Goal: Information Seeking & Learning: Stay updated

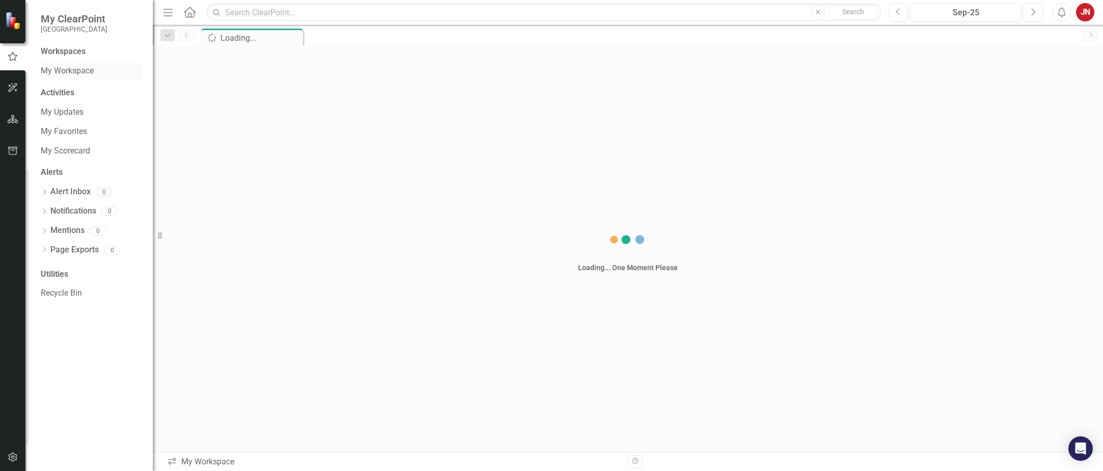
click at [75, 72] on link "My Workspace" at bounding box center [92, 71] width 102 height 12
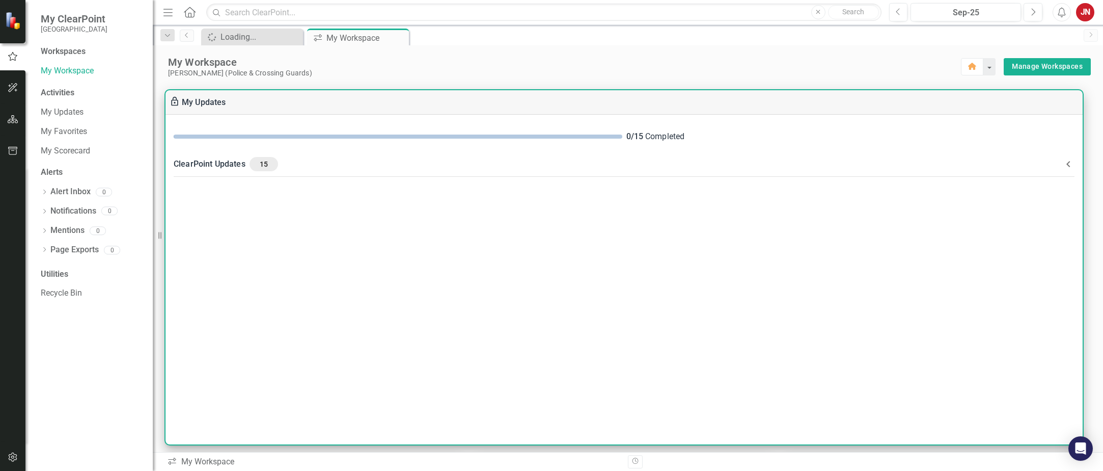
click at [222, 164] on div "ClearPoint Updates 15" at bounding box center [618, 164] width 889 height 14
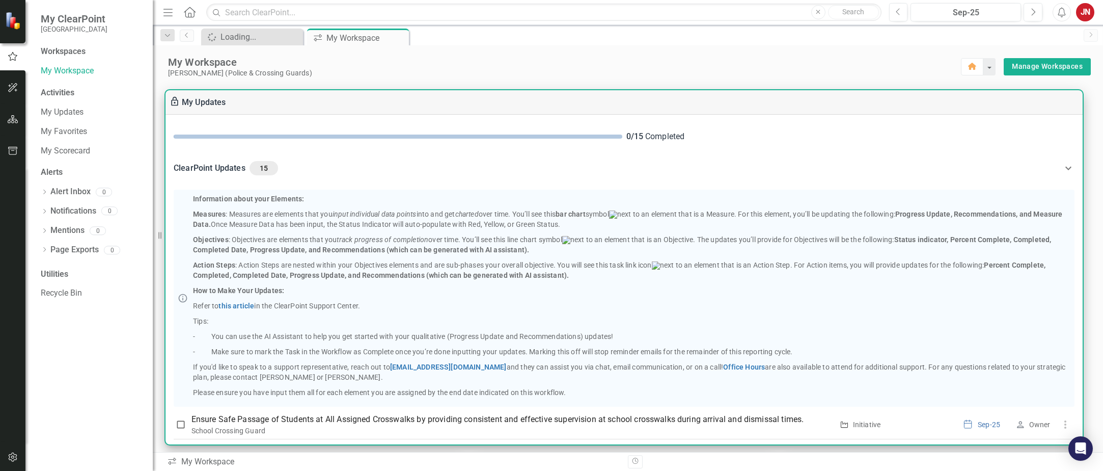
click at [1066, 169] on icon at bounding box center [1069, 168] width 6 height 4
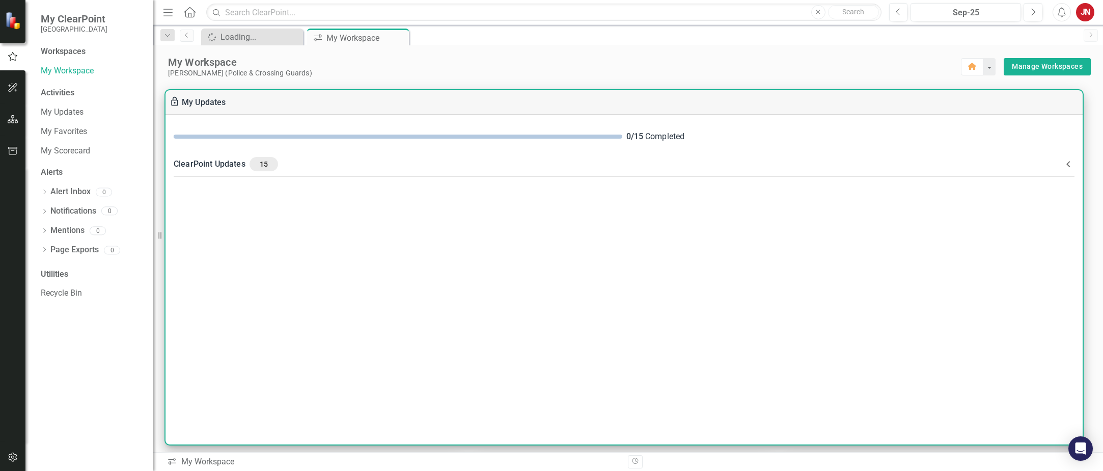
click at [1066, 169] on icon at bounding box center [1068, 164] width 12 height 12
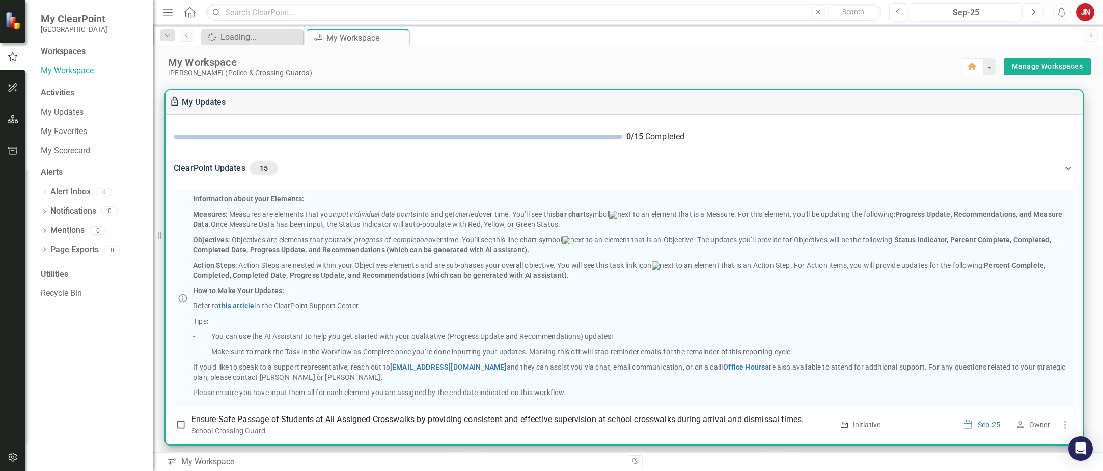
click at [1066, 169] on icon at bounding box center [1069, 168] width 6 height 4
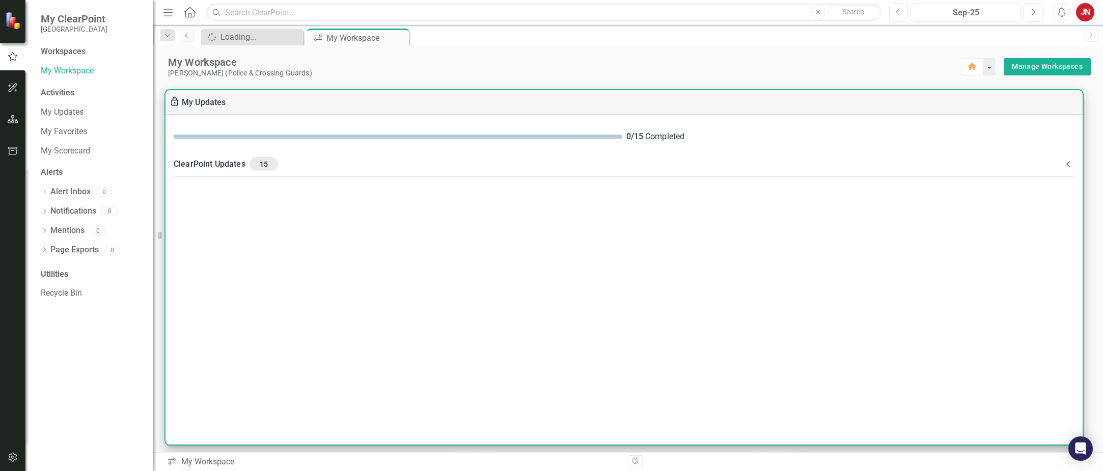
click at [1067, 165] on icon at bounding box center [1069, 164] width 4 height 6
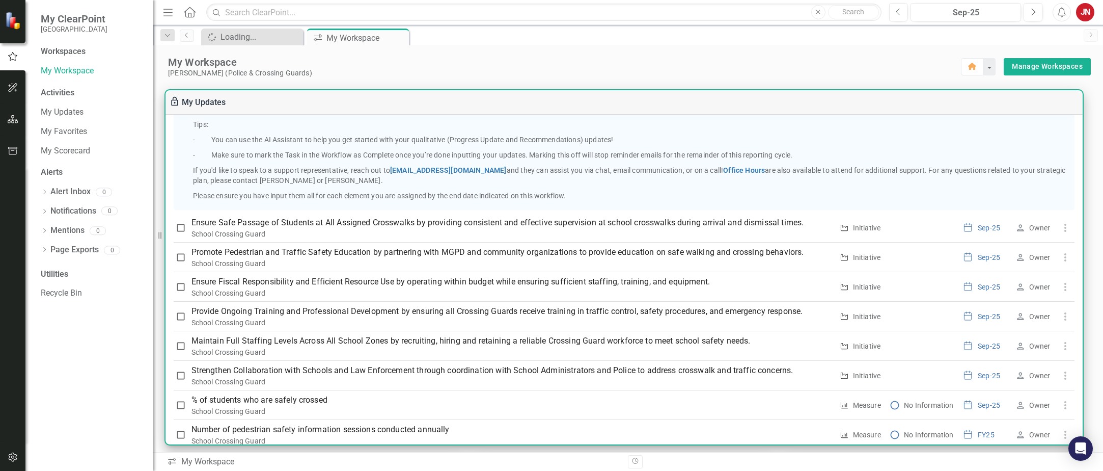
scroll to position [204, 0]
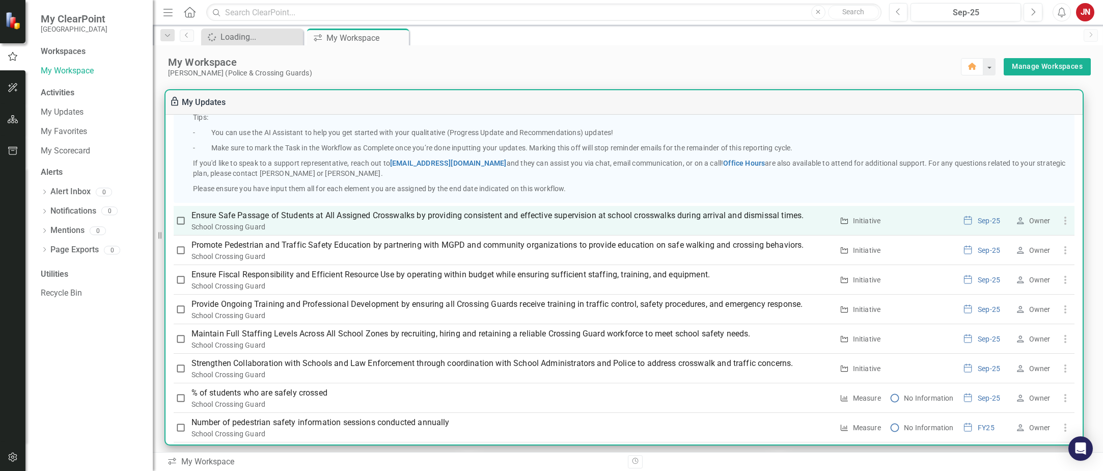
click at [230, 222] on p "Ensure Safe Passage of Students at All Assigned Crosswalks by providing consist…" at bounding box center [513, 215] width 642 height 12
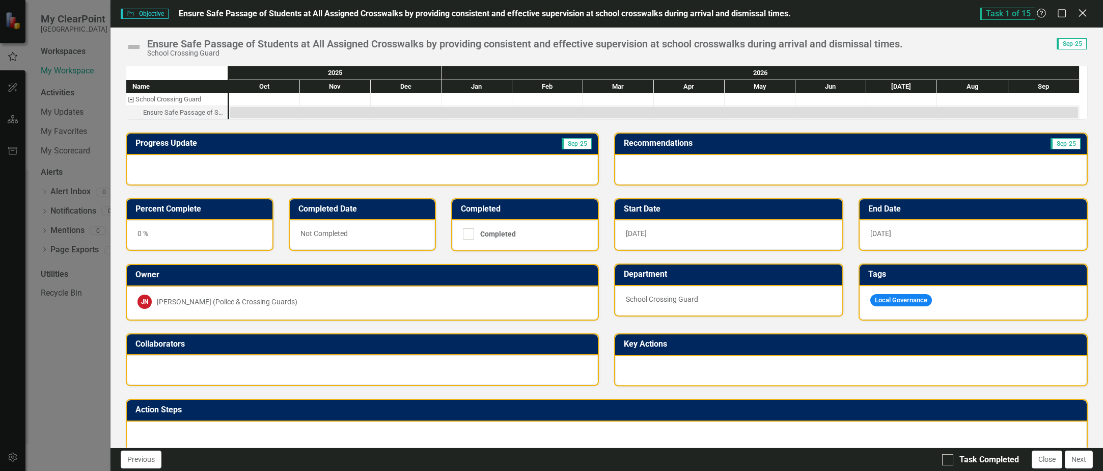
click at [1085, 14] on icon "Close" at bounding box center [1082, 13] width 13 height 10
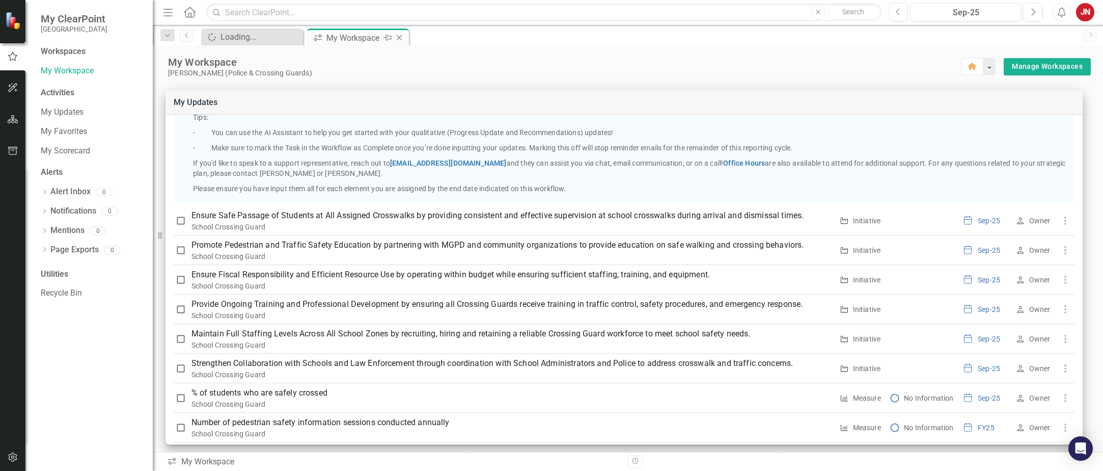
click at [352, 37] on div "My Workspace" at bounding box center [353, 38] width 54 height 13
click at [267, 38] on div "Loading..." at bounding box center [254, 37] width 67 height 13
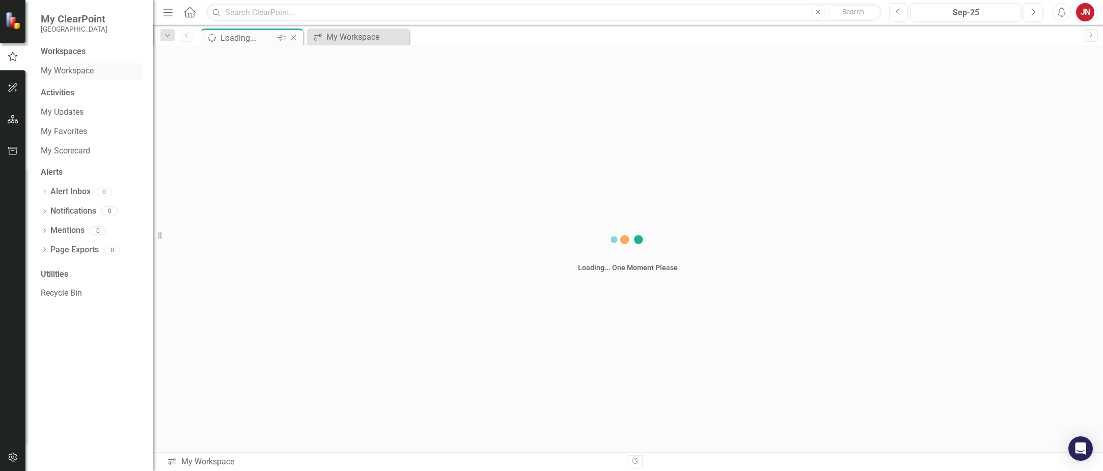
click at [72, 71] on link "My Workspace" at bounding box center [92, 71] width 102 height 12
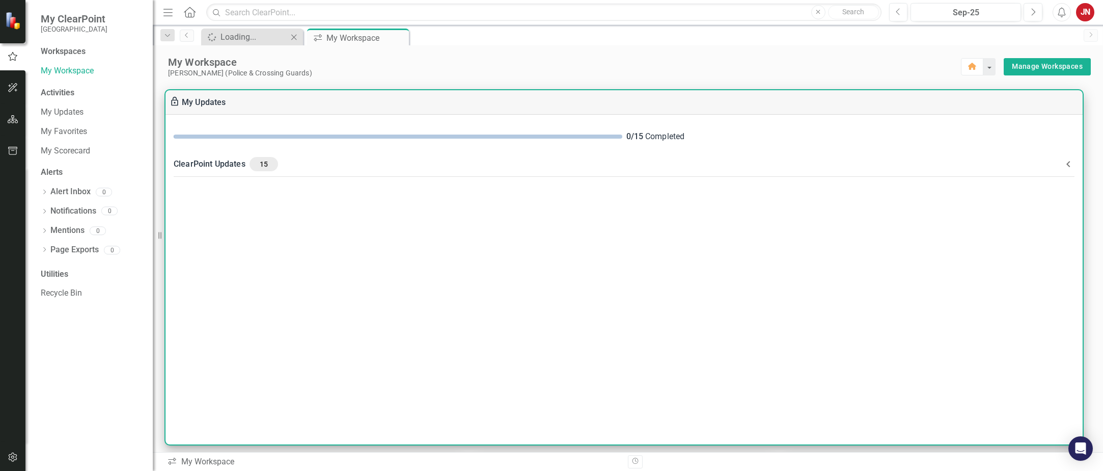
click at [203, 165] on div "ClearPoint Updates 15" at bounding box center [618, 164] width 889 height 14
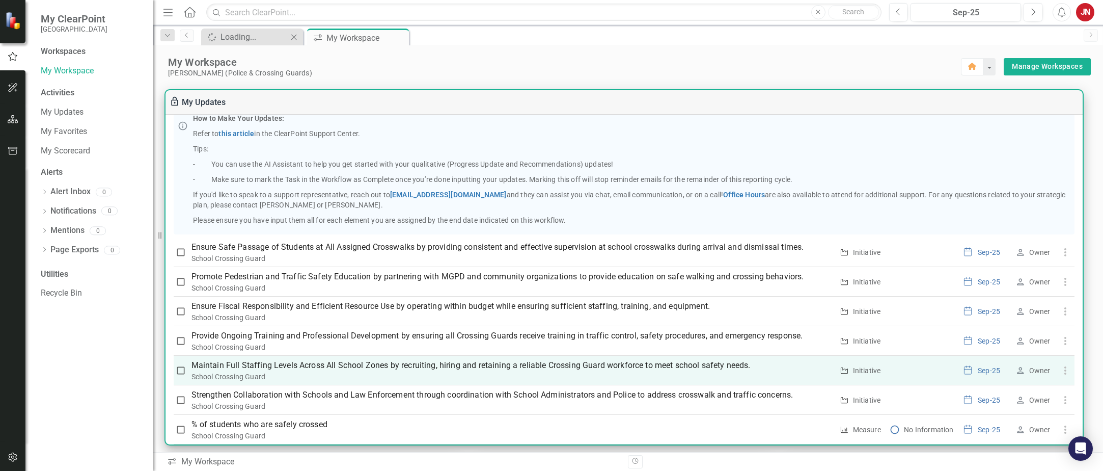
scroll to position [255, 0]
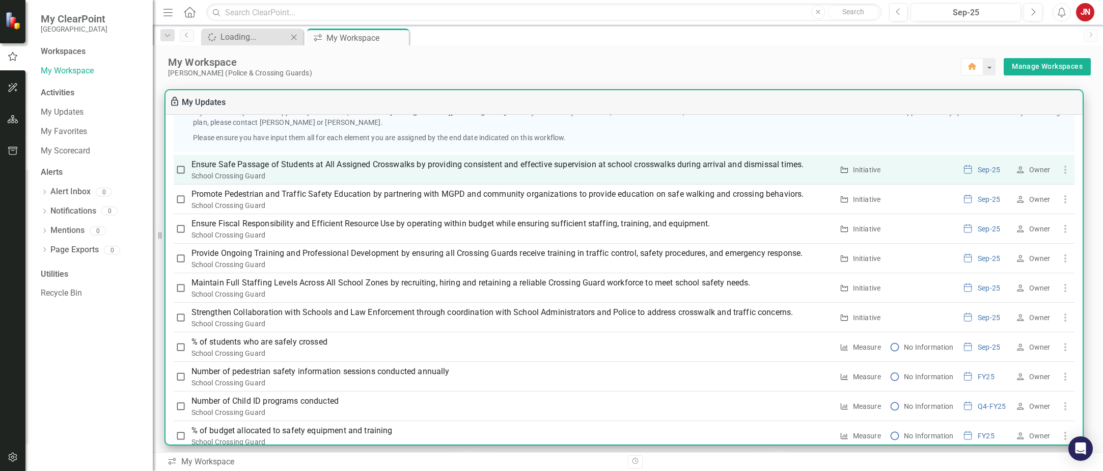
click at [452, 171] on p "Ensure Safe Passage of Students at All Assigned Crosswalks by providing consist…" at bounding box center [513, 164] width 642 height 12
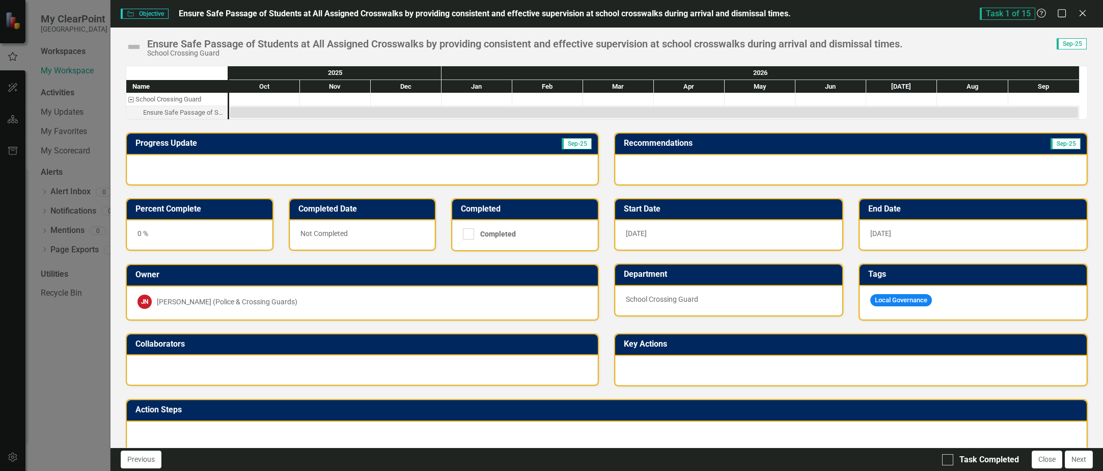
click at [155, 234] on div "0 %" at bounding box center [200, 235] width 146 height 30
click at [148, 231] on div "0 %" at bounding box center [200, 235] width 146 height 30
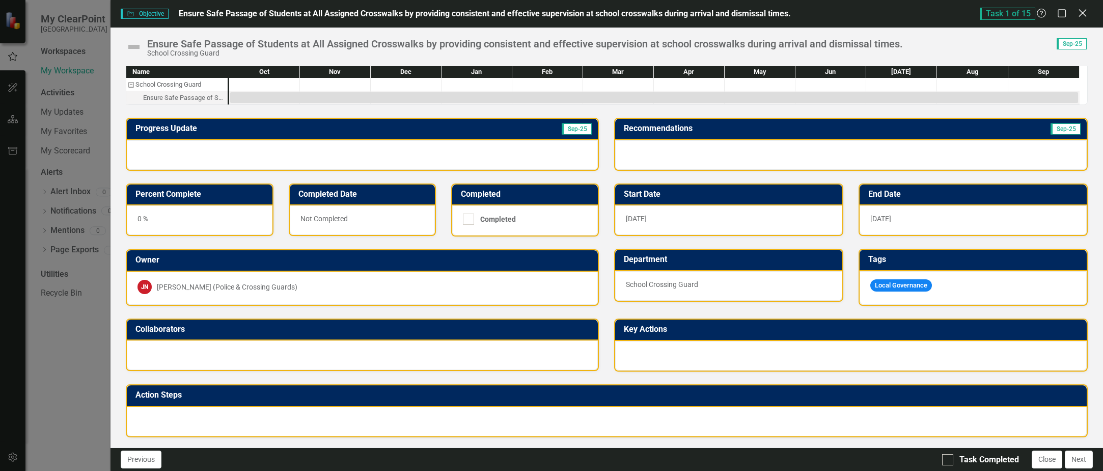
click at [1084, 10] on icon "Close" at bounding box center [1082, 13] width 13 height 10
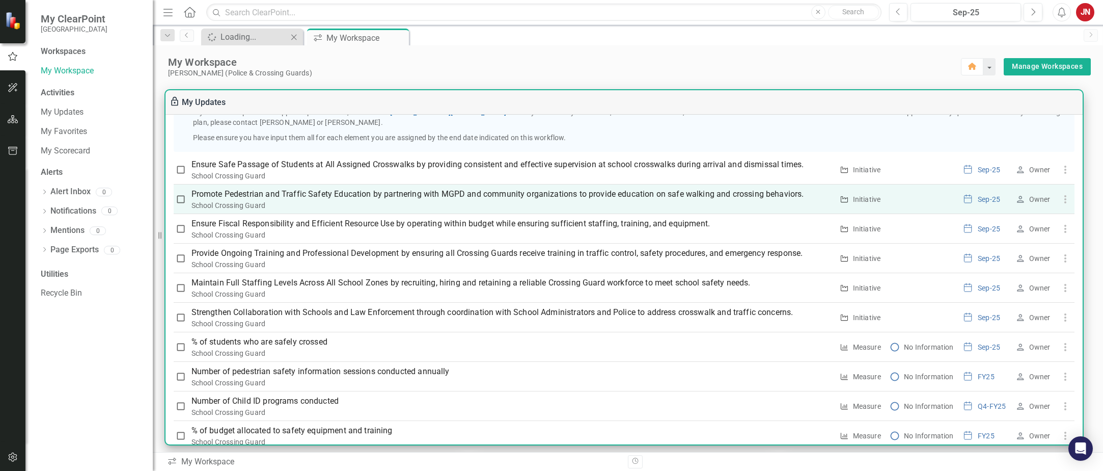
click at [322, 200] on p "Promote Pedestrian and Traffic Safety Education by partnering with MGPD and com…" at bounding box center [513, 194] width 642 height 12
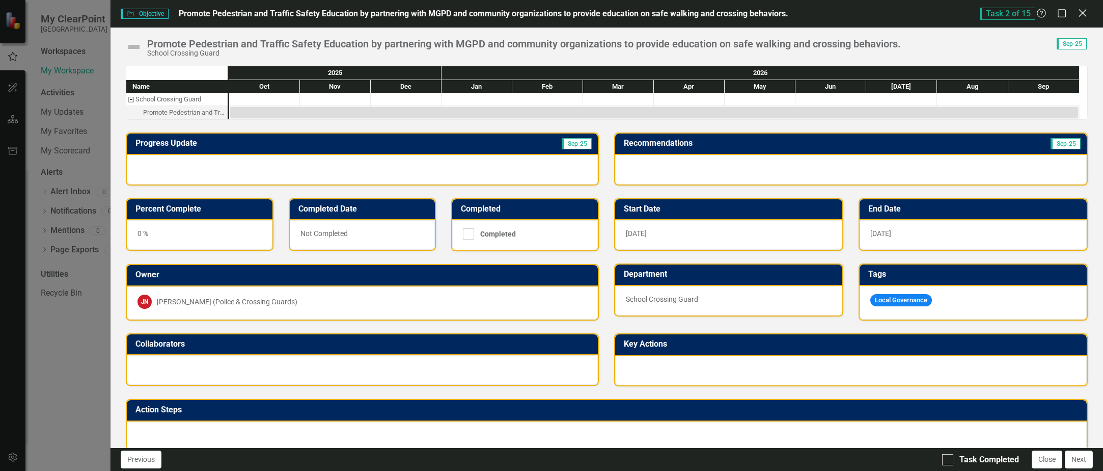
click at [1080, 13] on icon "Close" at bounding box center [1082, 13] width 13 height 10
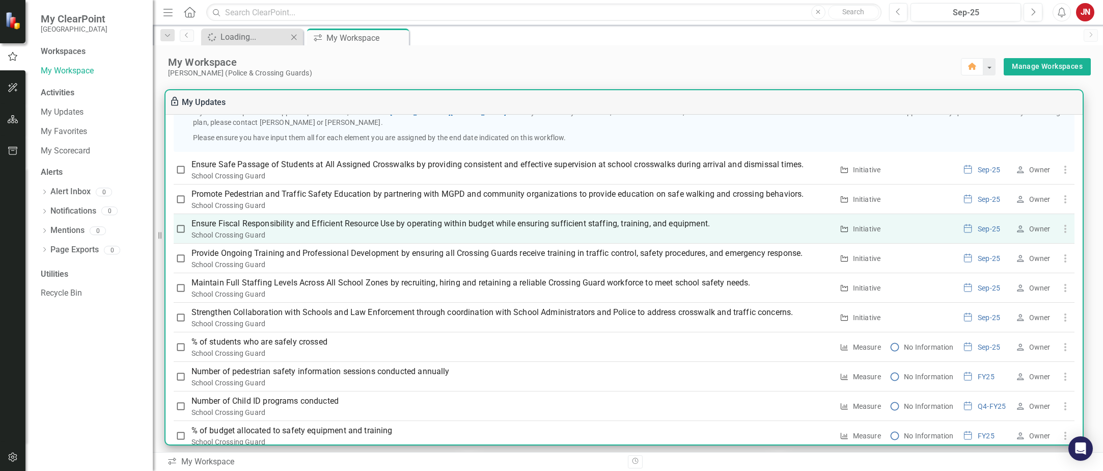
click at [292, 230] on p "Ensure Fiscal Responsibility and Efficient Resource Use by operating within bud…" at bounding box center [513, 223] width 642 height 12
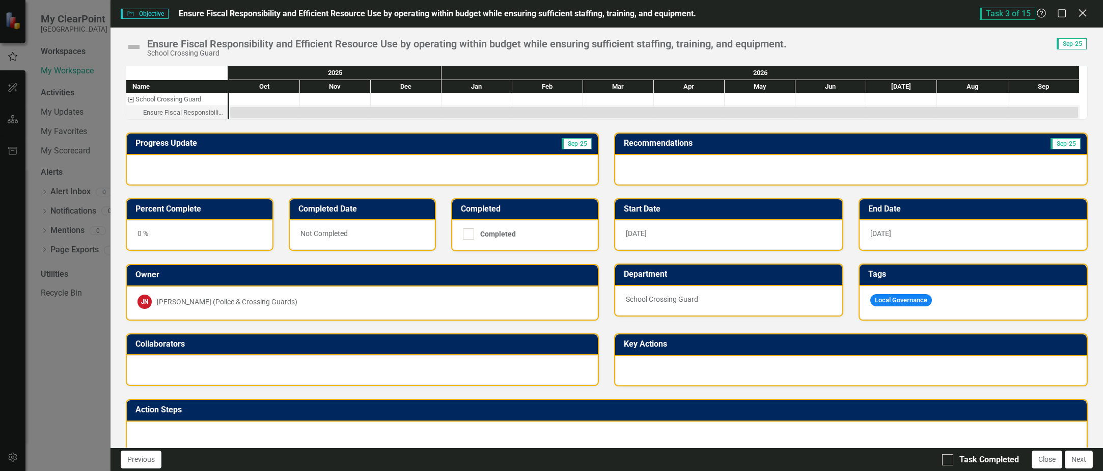
click at [1080, 12] on icon "Close" at bounding box center [1082, 13] width 13 height 10
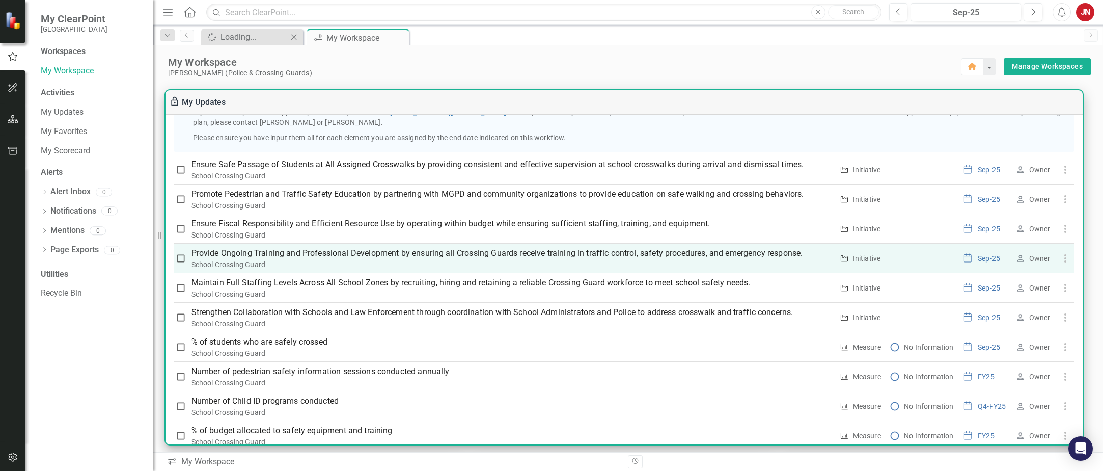
click at [240, 259] on p "Provide Ongoing Training and Professional Development by ensuring all Crossing …" at bounding box center [513, 253] width 642 height 12
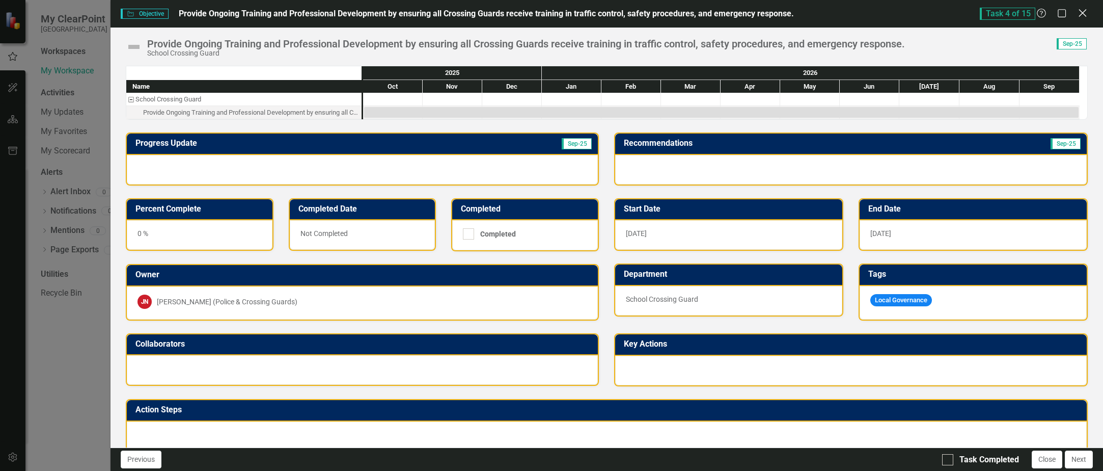
click at [1079, 12] on icon "Close" at bounding box center [1082, 13] width 13 height 10
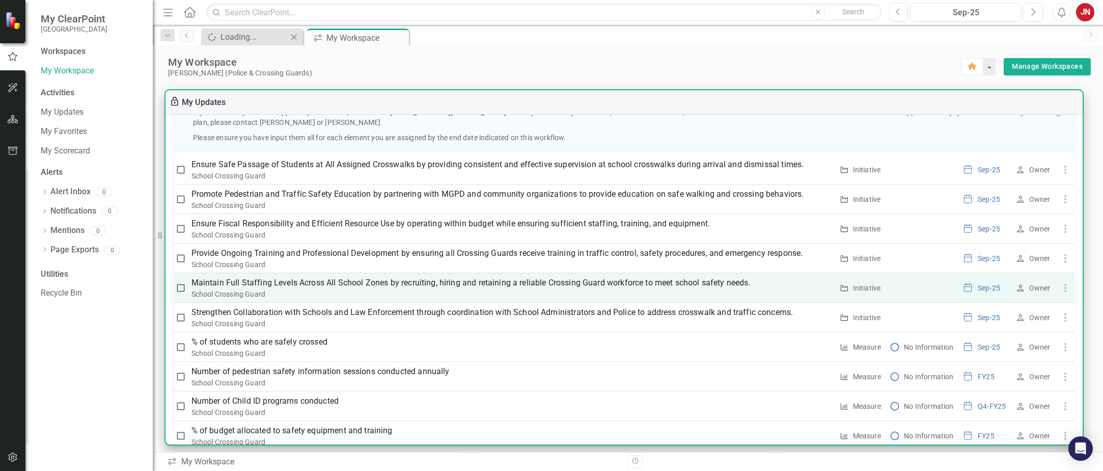
click at [245, 289] on p "Maintain Full Staffing Levels Across All School Zones by recruiting, hiring and…" at bounding box center [513, 283] width 642 height 12
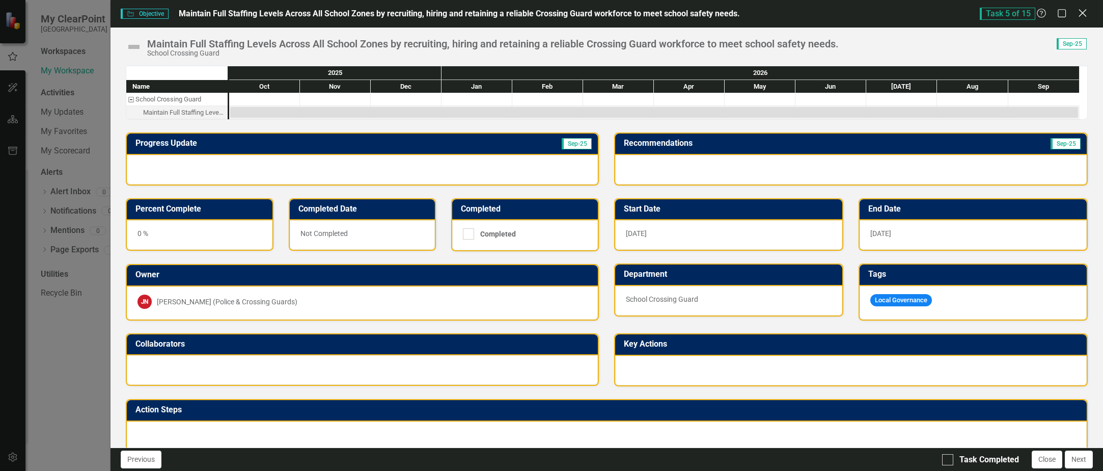
click at [1082, 12] on icon at bounding box center [1083, 13] width 8 height 8
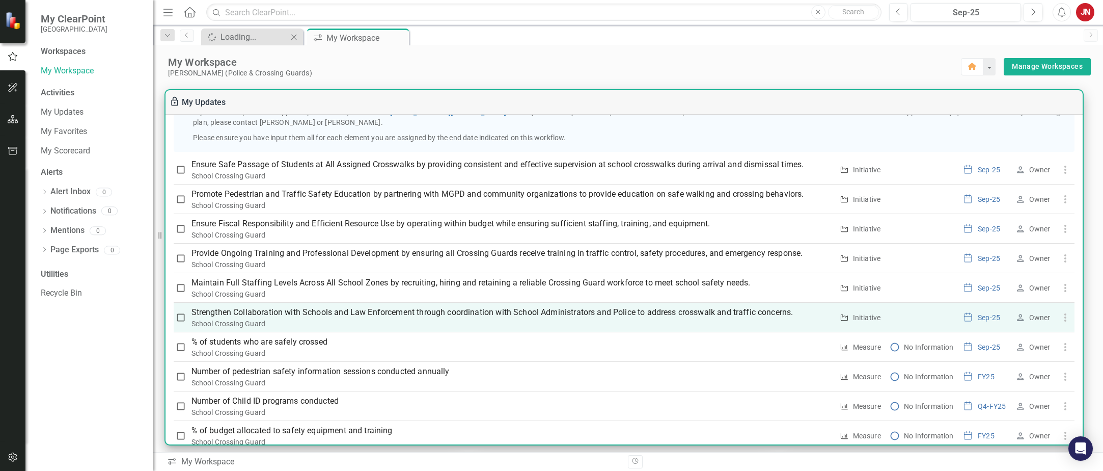
click at [257, 318] on p "Strengthen Collaboration with Schools and Law Enforcement through coordination …" at bounding box center [513, 312] width 642 height 12
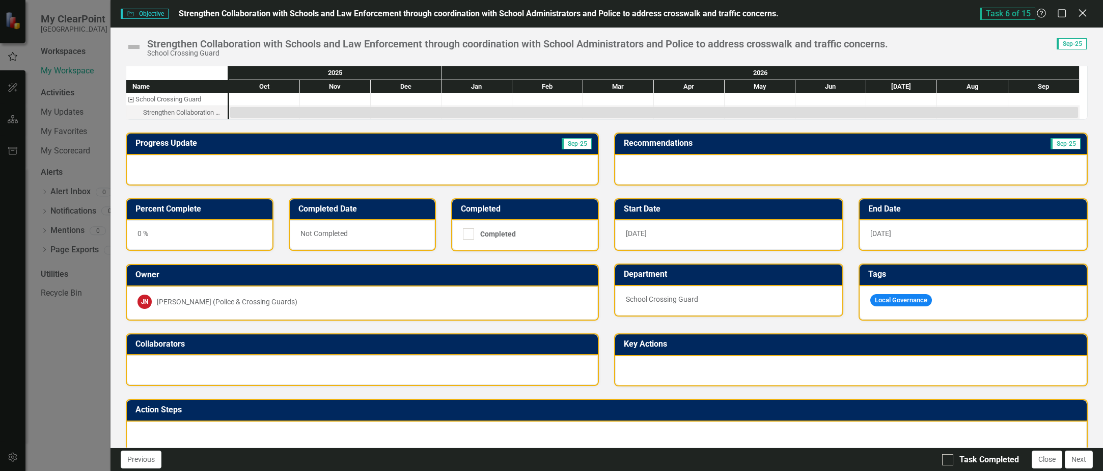
click at [1083, 13] on icon at bounding box center [1083, 13] width 8 height 8
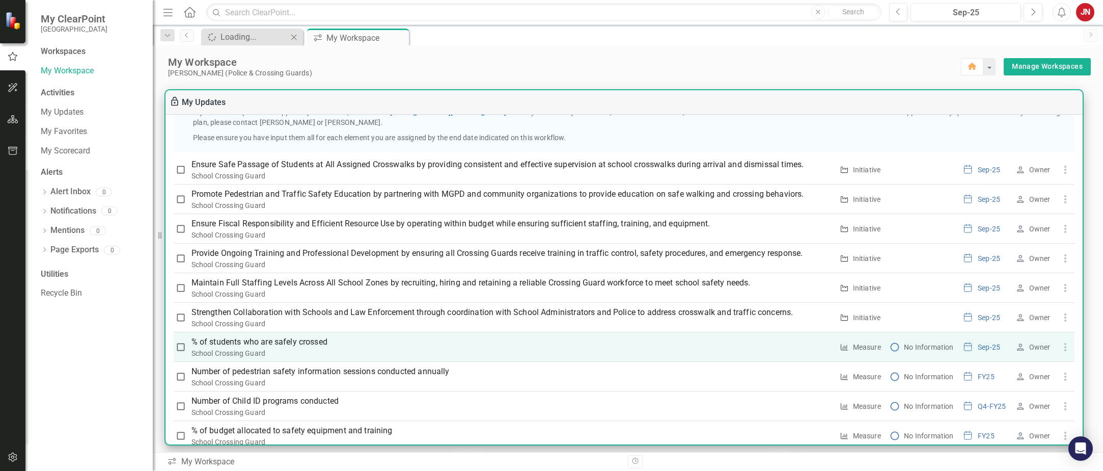
click at [253, 348] on p "% of students who are safely crossed" at bounding box center [513, 342] width 642 height 12
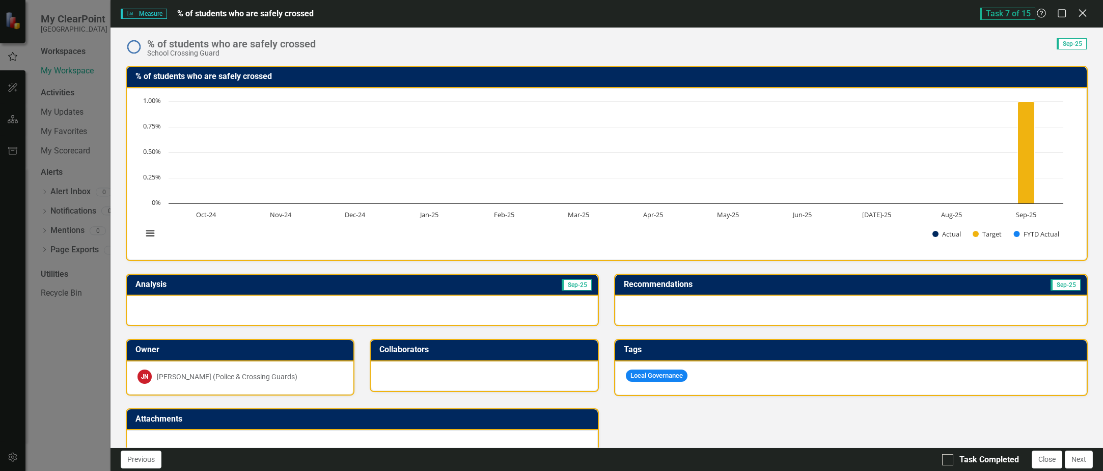
click at [1082, 12] on icon at bounding box center [1083, 13] width 8 height 8
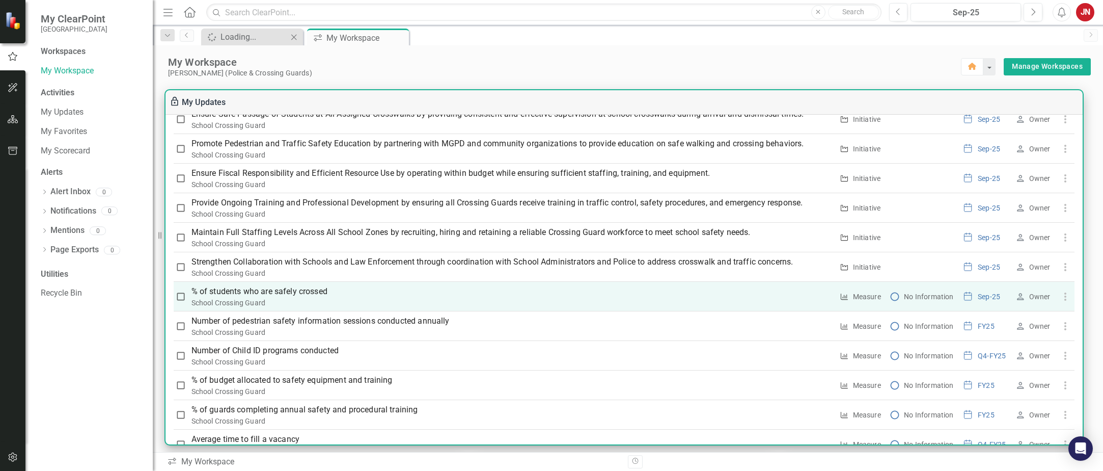
scroll to position [306, 0]
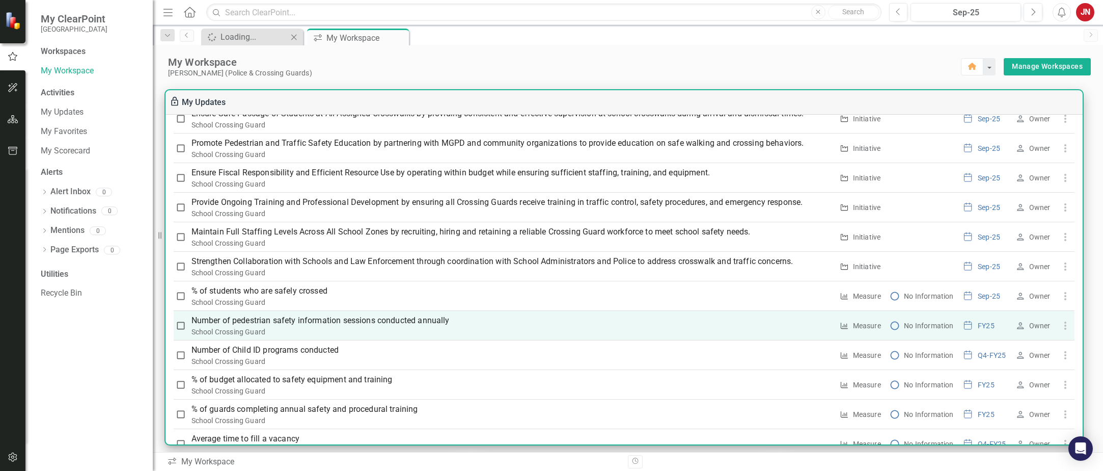
click at [261, 326] on p "Number of pedestrian safety information sessions conducted annually" at bounding box center [513, 320] width 642 height 12
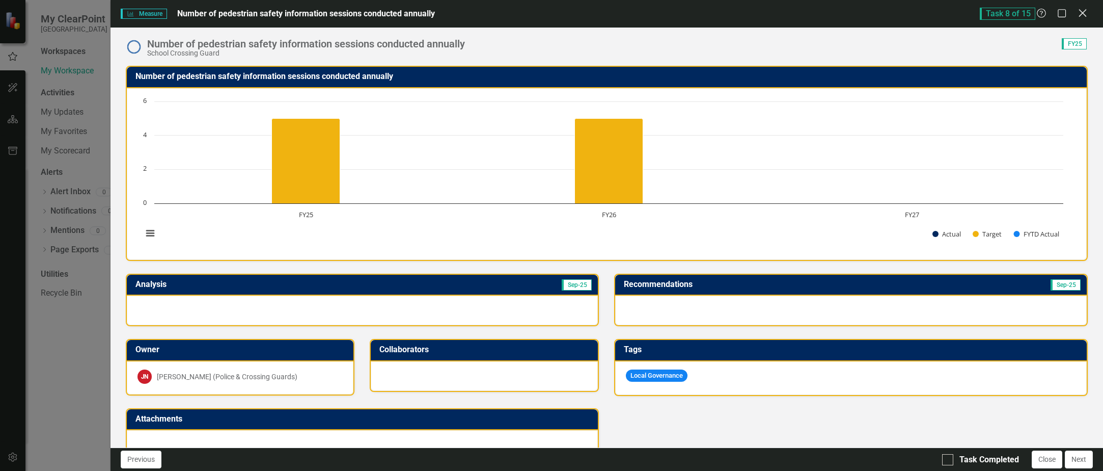
click at [1083, 14] on icon "Close" at bounding box center [1082, 13] width 13 height 10
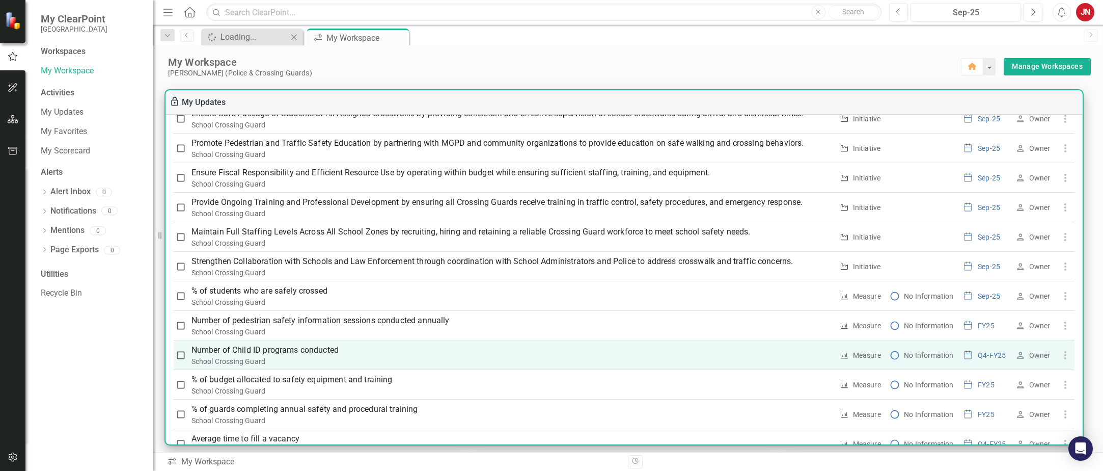
click at [228, 356] on p "Number of Child ID programs conducted" at bounding box center [513, 350] width 642 height 12
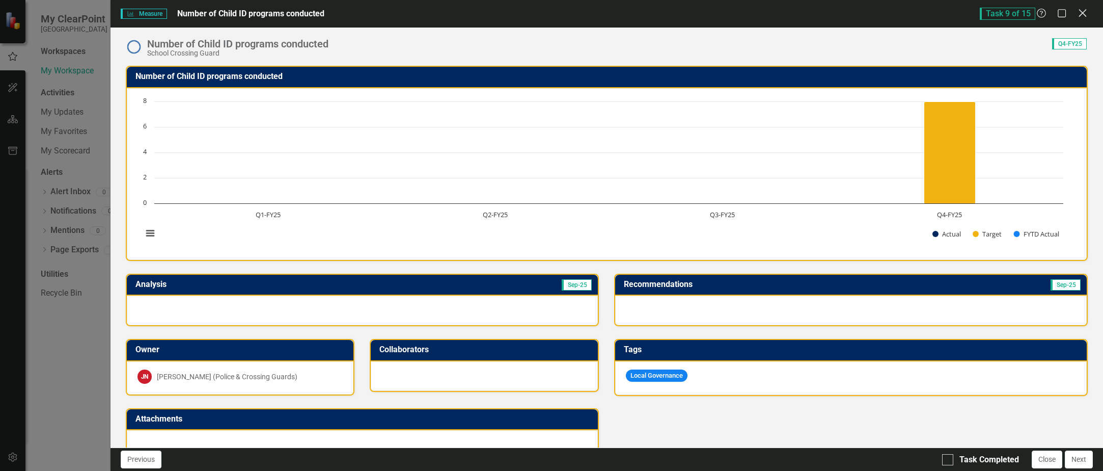
click at [1079, 12] on icon "Close" at bounding box center [1082, 13] width 13 height 10
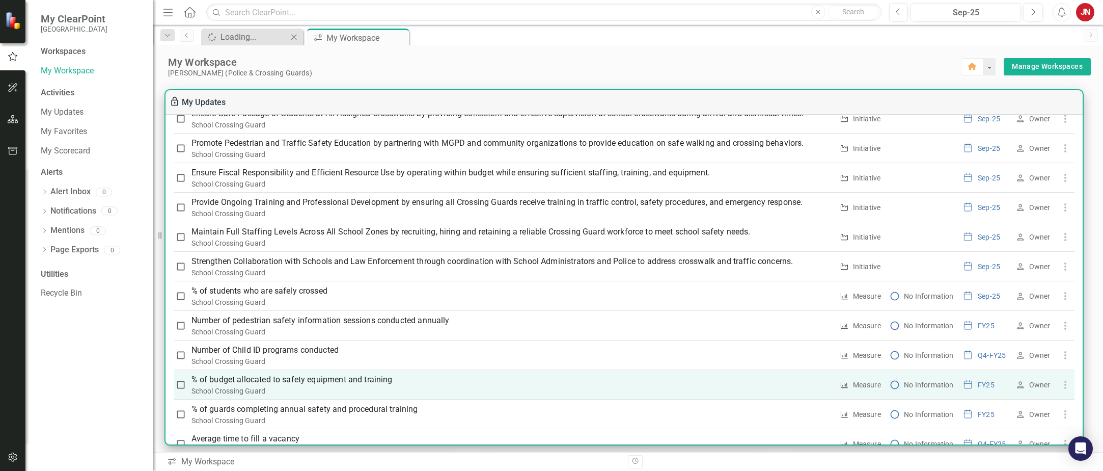
click at [296, 386] on p "% of budget allocated to safety equipment and training" at bounding box center [513, 379] width 642 height 12
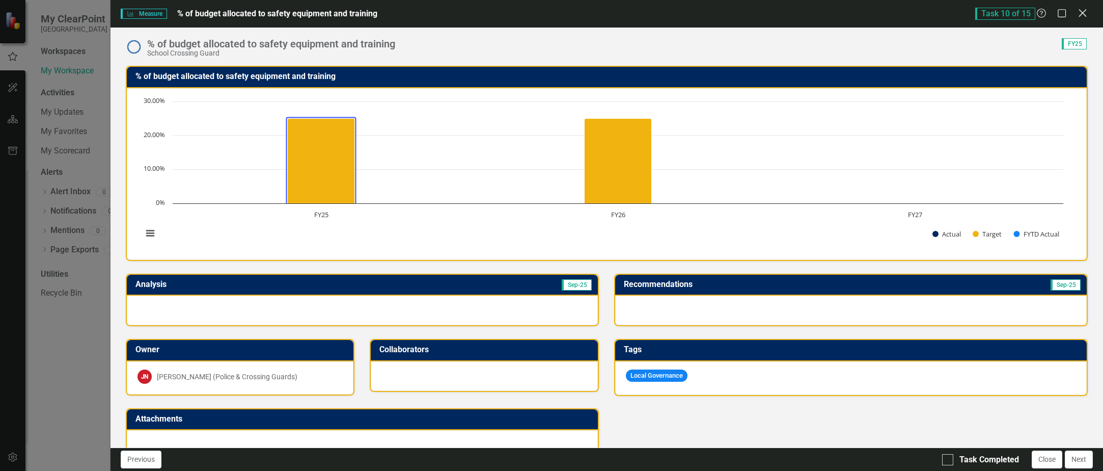
click at [1083, 14] on icon at bounding box center [1083, 13] width 8 height 8
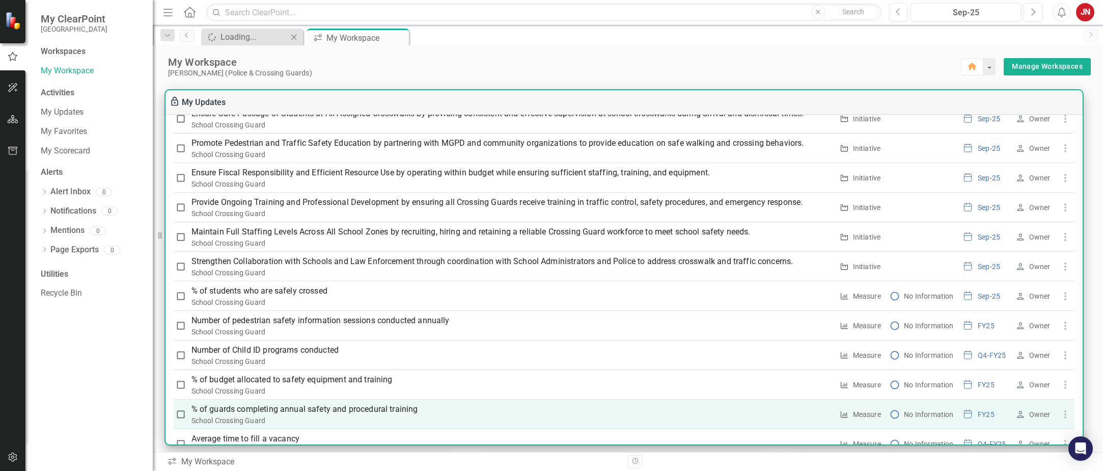
click at [301, 415] on p "% of guards completing annual safety and procedural training" at bounding box center [513, 409] width 642 height 12
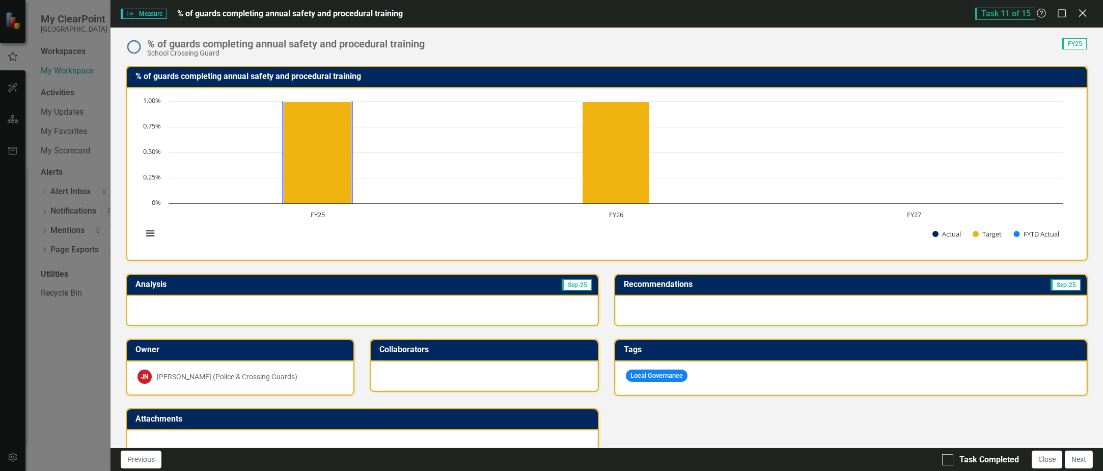
click at [1082, 12] on icon at bounding box center [1083, 13] width 8 height 8
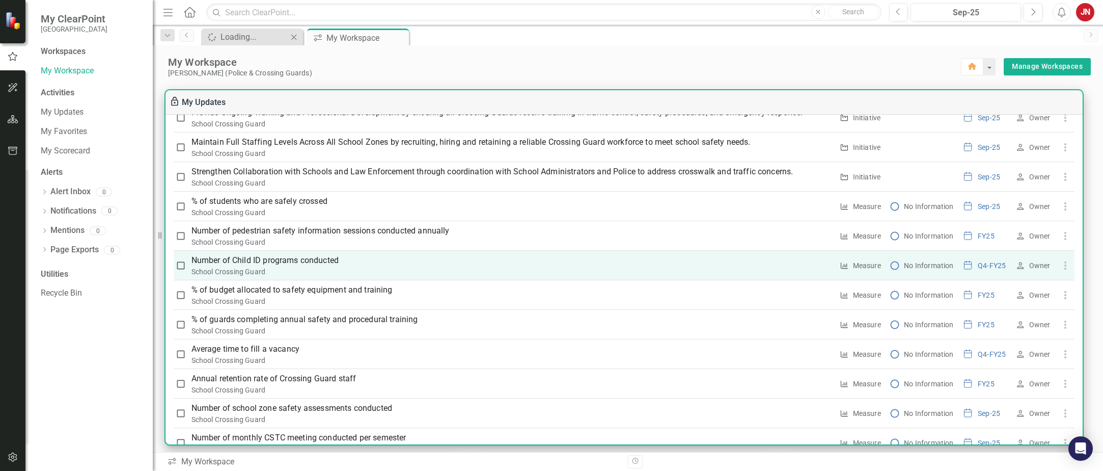
scroll to position [407, 0]
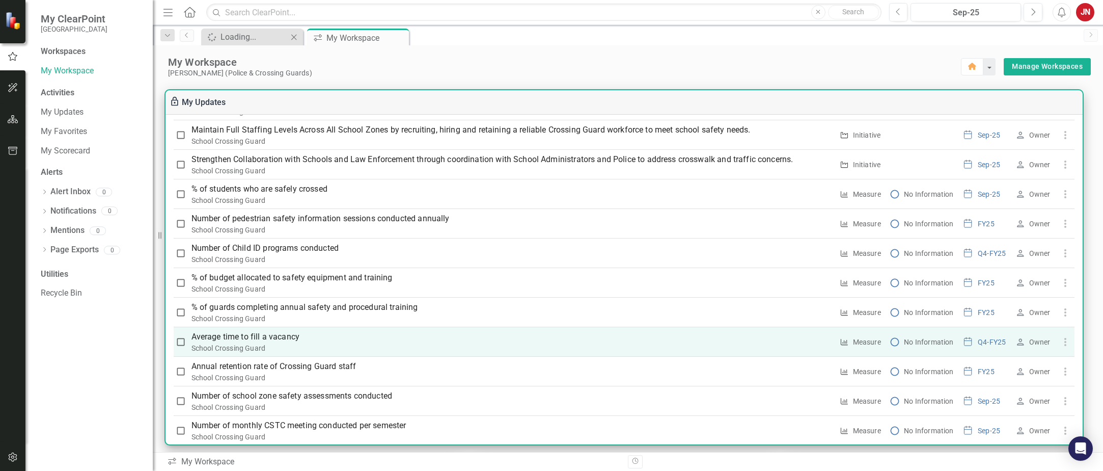
click at [243, 343] on p "Average time to fill a vacancy" at bounding box center [513, 337] width 642 height 12
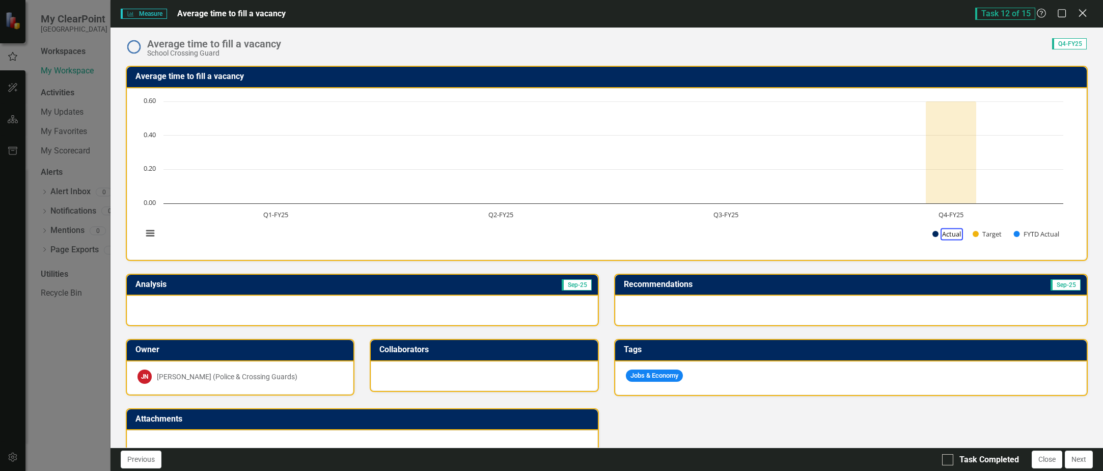
click at [1085, 12] on icon "Close" at bounding box center [1082, 13] width 13 height 10
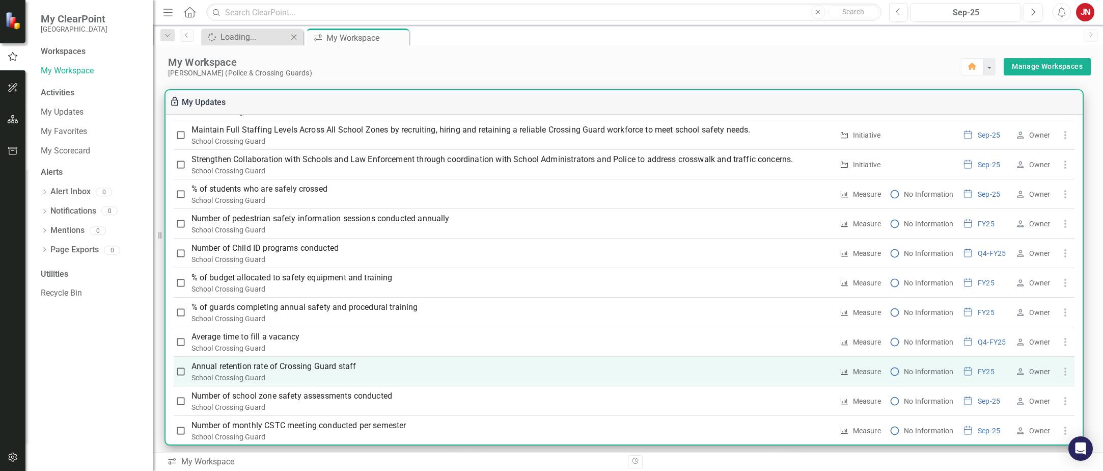
click at [271, 372] on p "Annual retention rate of Crossing Guard staff" at bounding box center [513, 366] width 642 height 12
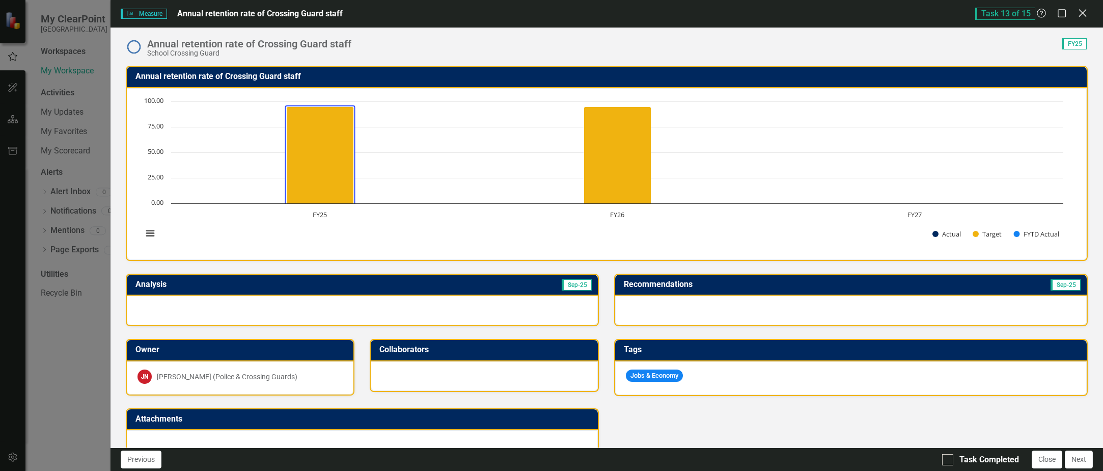
click at [1080, 12] on icon "Close" at bounding box center [1082, 13] width 13 height 10
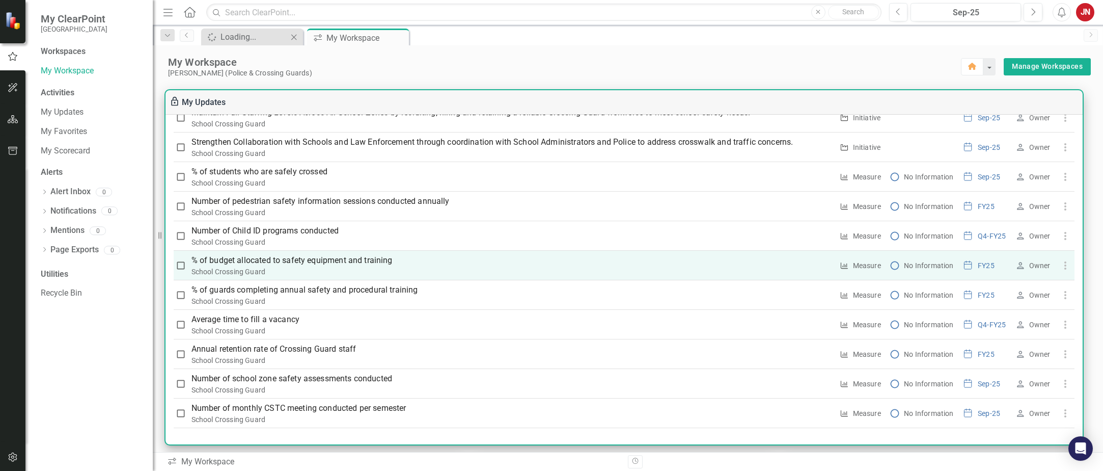
scroll to position [51, 0]
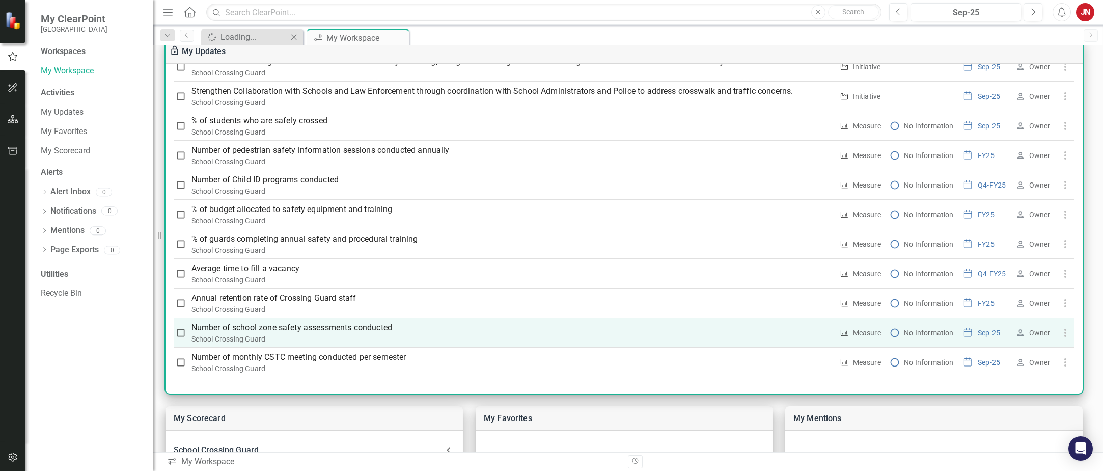
click at [260, 326] on p "Number of school zone safety assessments conducted" at bounding box center [513, 327] width 642 height 12
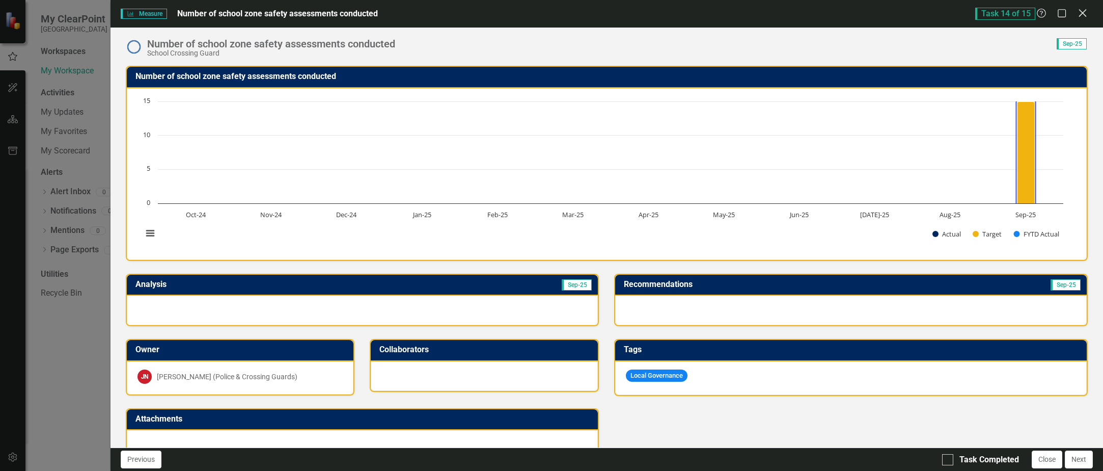
click at [1085, 9] on icon "Close" at bounding box center [1082, 13] width 13 height 10
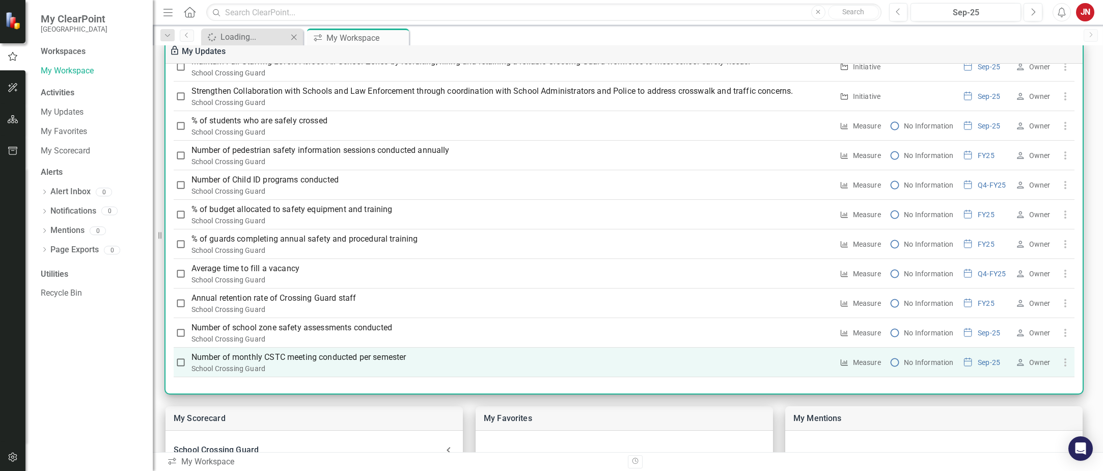
click at [284, 357] on p "Number of monthly CSTC meeting conducted per semester" at bounding box center [513, 357] width 642 height 12
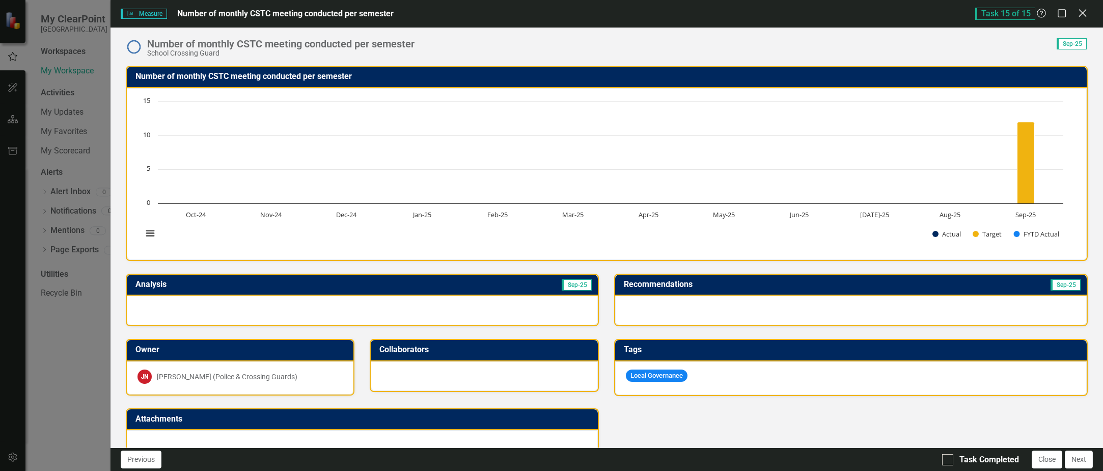
click at [1081, 11] on icon at bounding box center [1083, 13] width 8 height 8
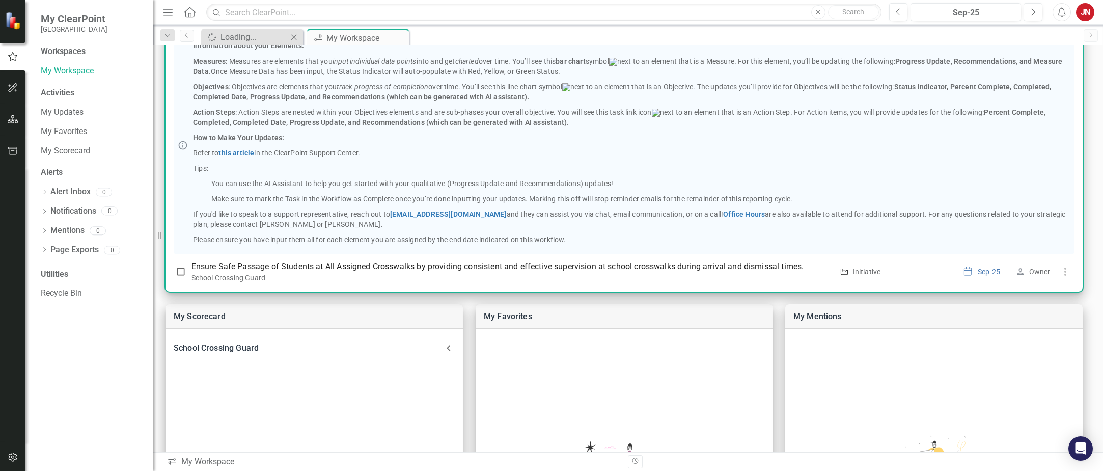
scroll to position [102, 0]
